Goal: Transaction & Acquisition: Obtain resource

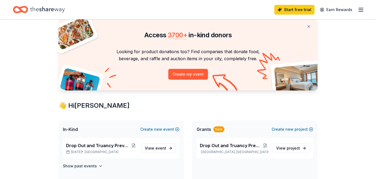
scroll to position [17, 0]
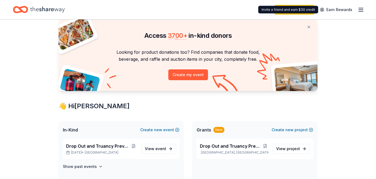
click at [359, 9] on icon "button" at bounding box center [360, 9] width 6 height 6
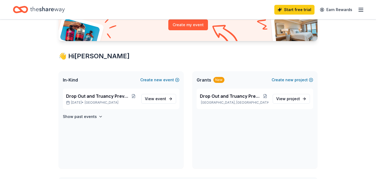
scroll to position [68, 0]
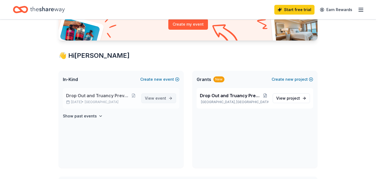
click at [154, 98] on span "View event" at bounding box center [155, 98] width 21 height 6
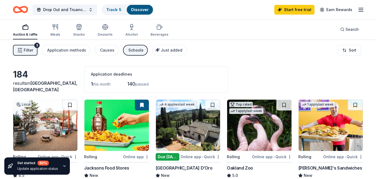
click at [95, 84] on span "this month" at bounding box center [102, 84] width 18 height 5
click at [97, 86] on span "this month" at bounding box center [102, 84] width 18 height 5
click at [20, 10] on icon "Home" at bounding box center [23, 9] width 8 height 5
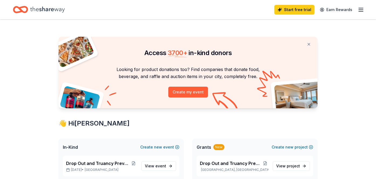
scroll to position [42, 0]
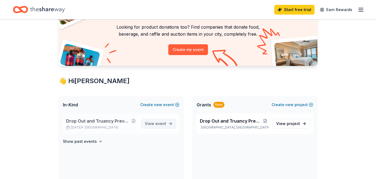
click at [167, 125] on link "View event" at bounding box center [158, 124] width 35 height 10
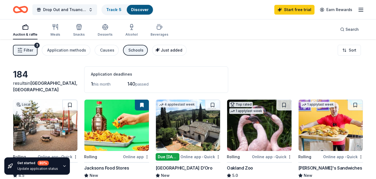
click at [157, 52] on div "Just added" at bounding box center [169, 50] width 25 height 6
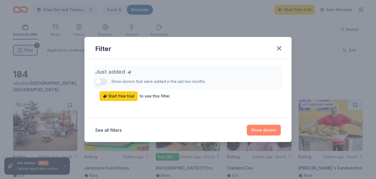
click at [259, 130] on button "Show donors" at bounding box center [263, 129] width 34 height 11
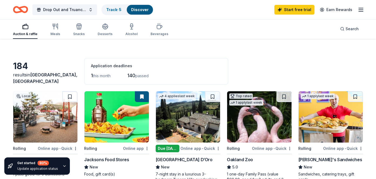
scroll to position [12, 0]
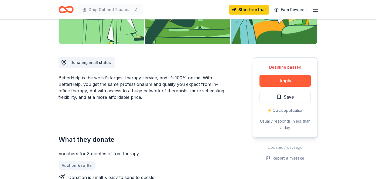
scroll to position [120, 0]
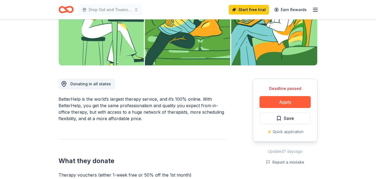
scroll to position [99, 0]
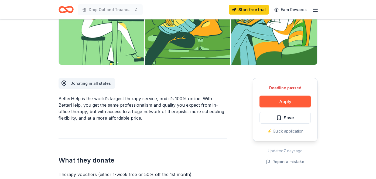
click at [286, 84] on div "Deadline passed Apply Save ⚡️ Quick application" at bounding box center [284, 109] width 65 height 63
